Goal: Task Accomplishment & Management: Manage account settings

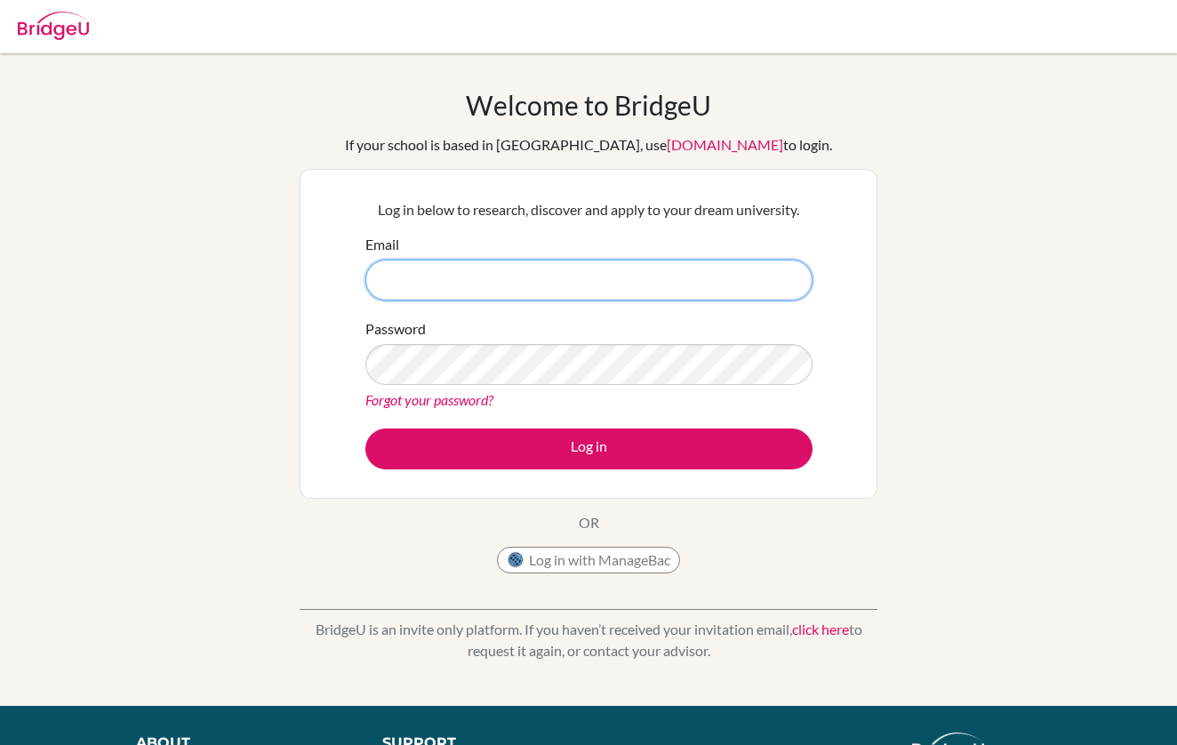
click at [543, 296] on input "Email" at bounding box center [588, 280] width 447 height 41
type input "[EMAIL_ADDRESS][DOMAIN_NAME]"
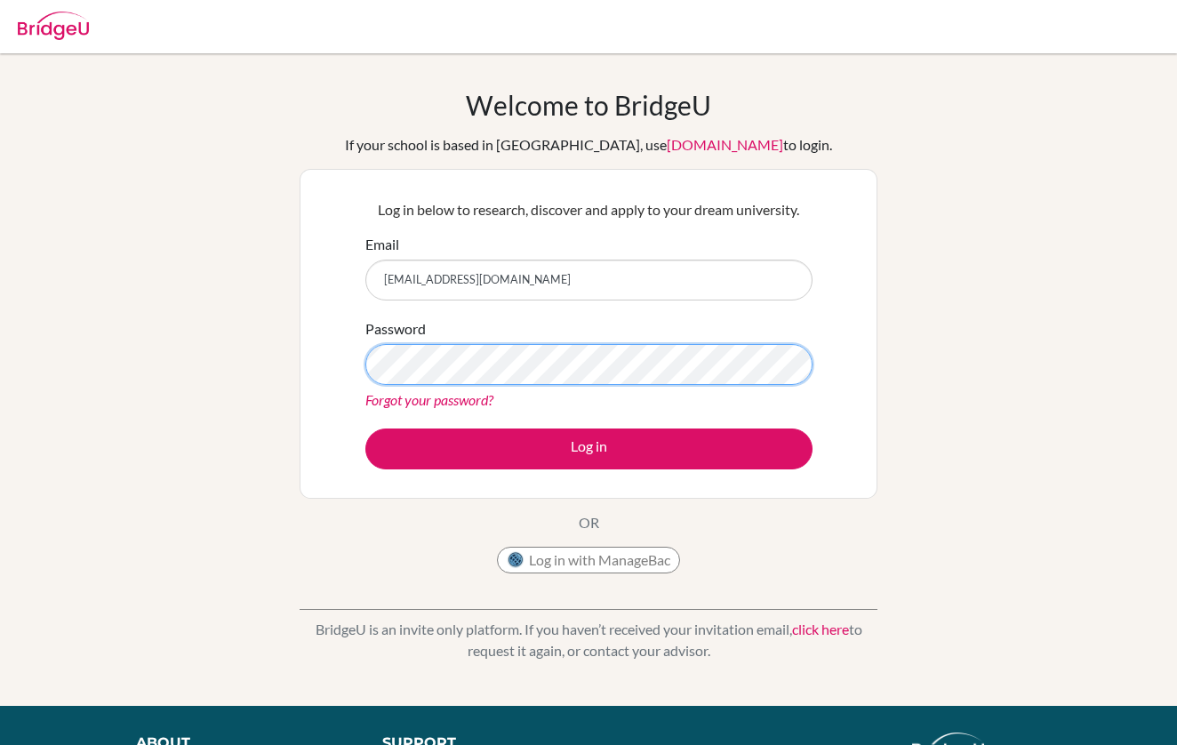
click at [589, 448] on button "Log in" at bounding box center [588, 449] width 447 height 41
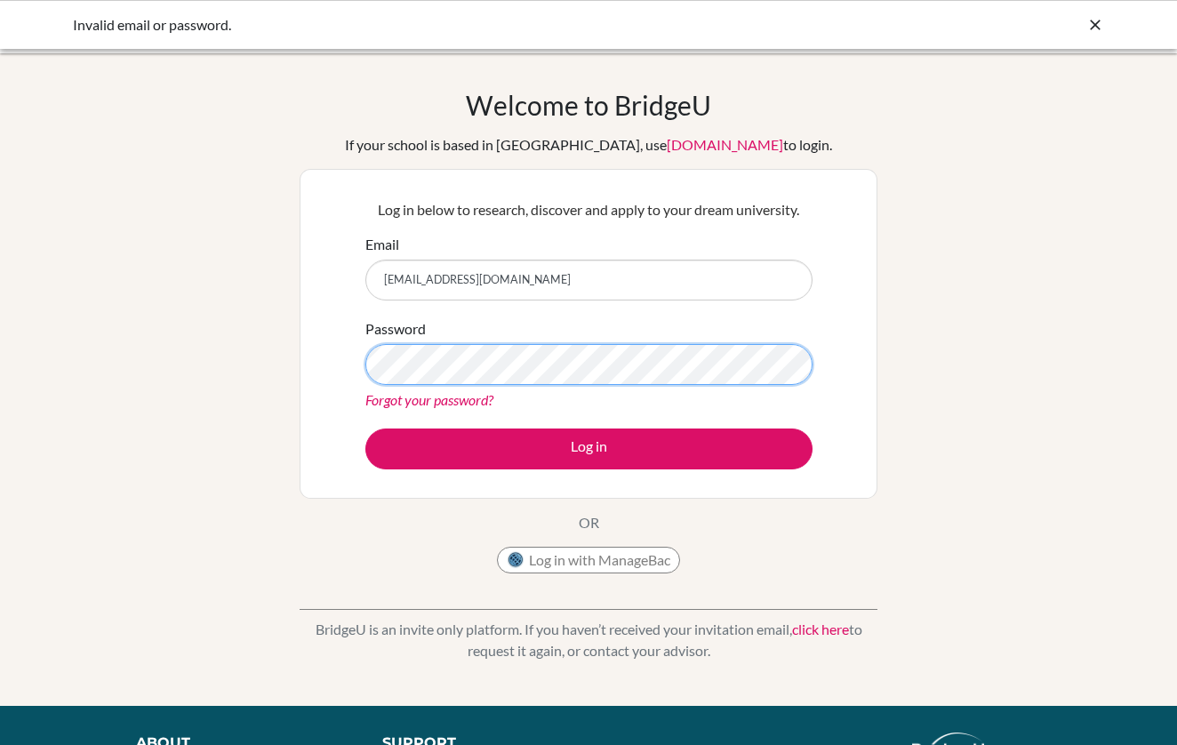
click at [589, 448] on button "Log in" at bounding box center [588, 449] width 447 height 41
click at [504, 300] on input "[EMAIL_ADDRESS][DOMAIN_NAME]" at bounding box center [588, 280] width 447 height 41
click at [504, 298] on input "[EMAIL_ADDRESS][DOMAIN_NAME]" at bounding box center [588, 280] width 447 height 41
click at [493, 279] on input "ameerashaikh48@gmail.com" at bounding box center [588, 280] width 447 height 41
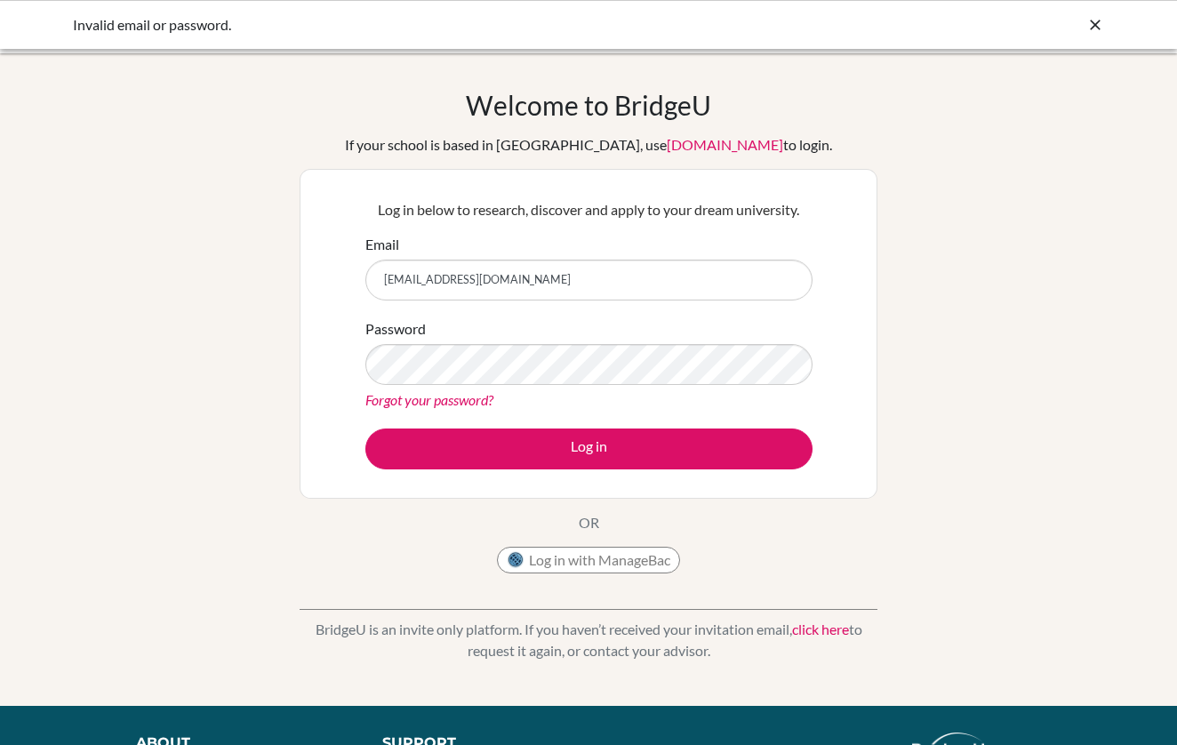
click at [493, 279] on input "ameerashaikh48@gmail.com" at bounding box center [588, 280] width 447 height 41
type input "[EMAIL_ADDRESS][DOMAIN_NAME]"
click at [589, 448] on button "Log in" at bounding box center [588, 449] width 447 height 41
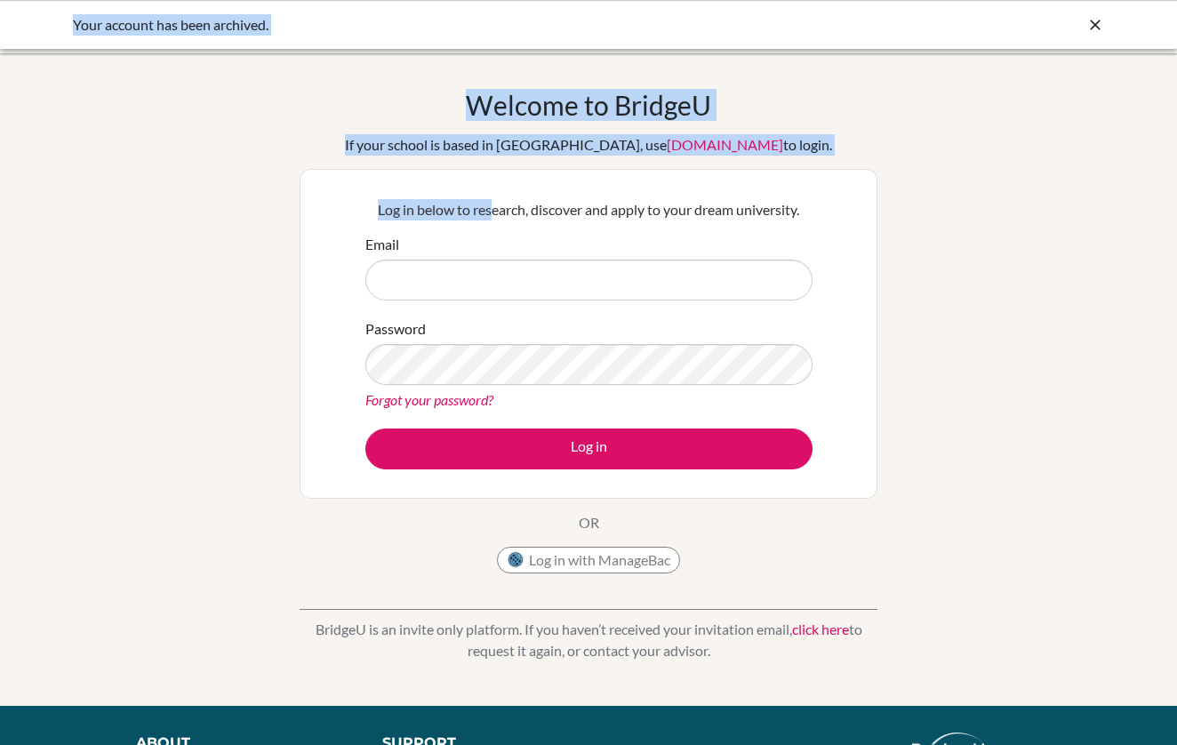
drag, startPoint x: 487, startPoint y: 203, endPoint x: 276, endPoint y: -28, distance: 312.1
click at [276, 0] on html "Your account has been archived. Your browser is not supported by [PERSON_NAME].…" at bounding box center [588, 372] width 1177 height 745
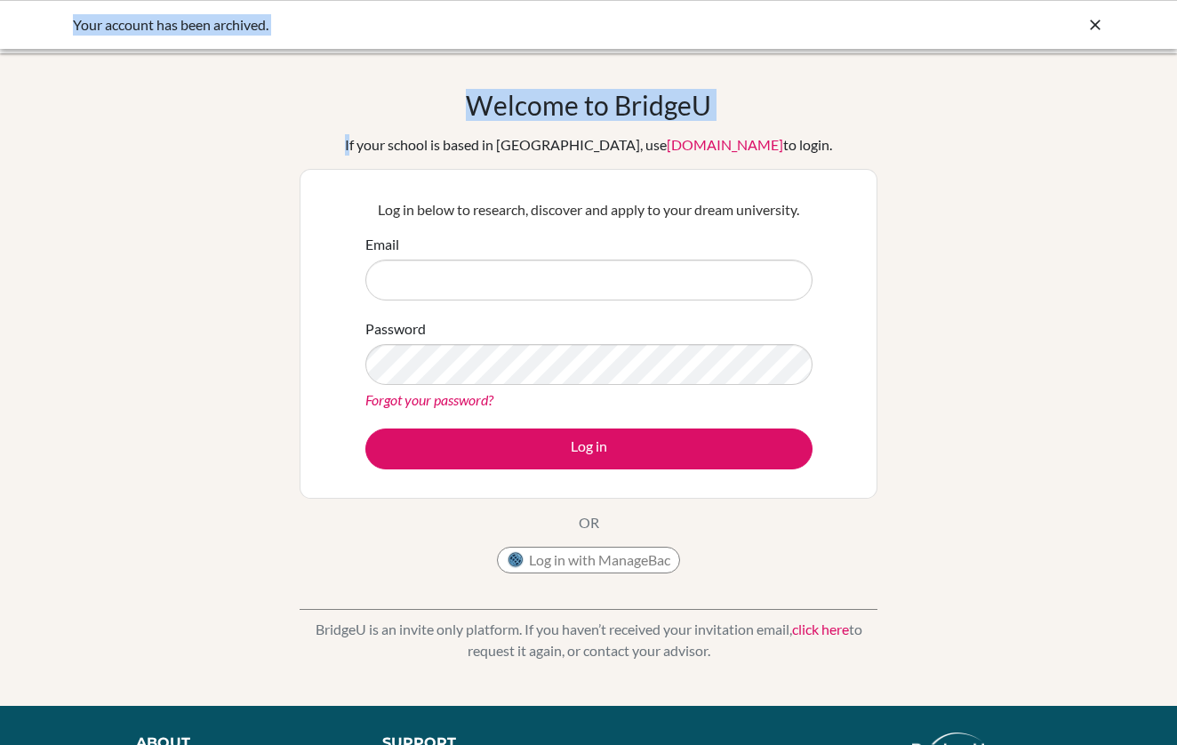
drag, startPoint x: 381, startPoint y: 128, endPoint x: 271, endPoint y: 3, distance: 166.3
click at [271, 3] on body "Your account has been archived. Your browser is not supported by [PERSON_NAME].…" at bounding box center [588, 372] width 1177 height 745
click at [271, 3] on div "Your account has been archived." at bounding box center [588, 24] width 1177 height 49
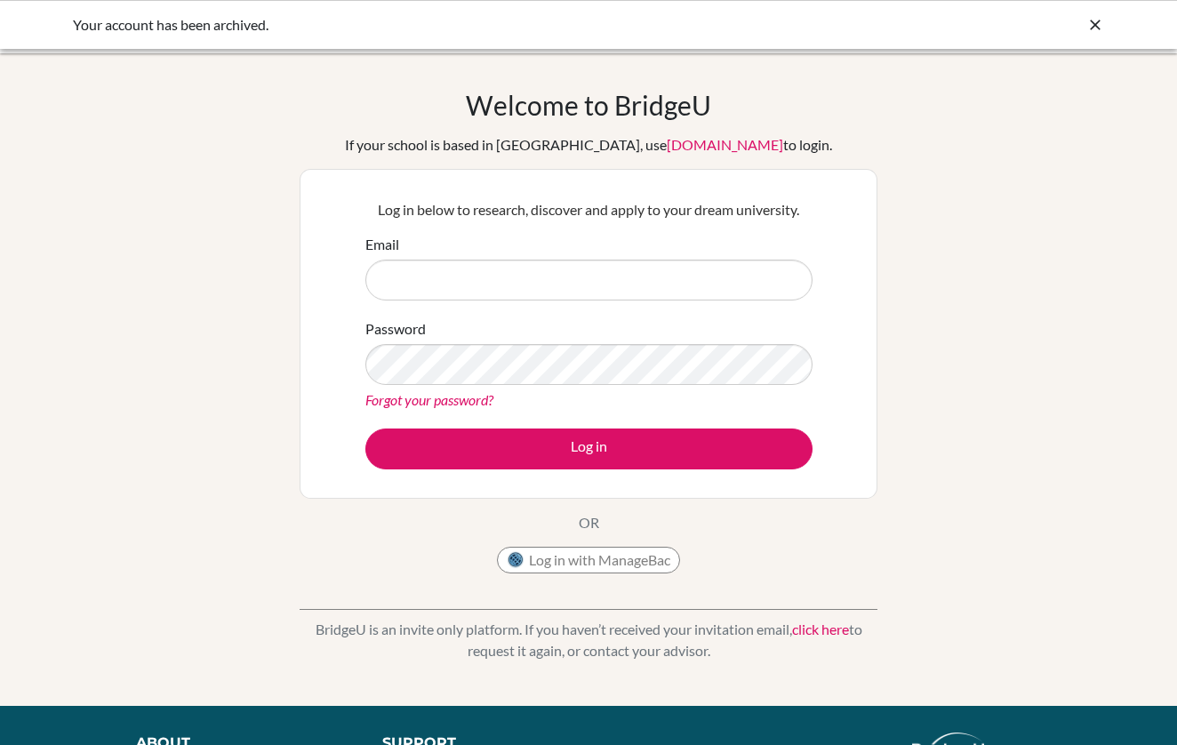
click at [1093, 28] on icon at bounding box center [1095, 25] width 18 height 18
